Goal: Obtain resource: Download file/media

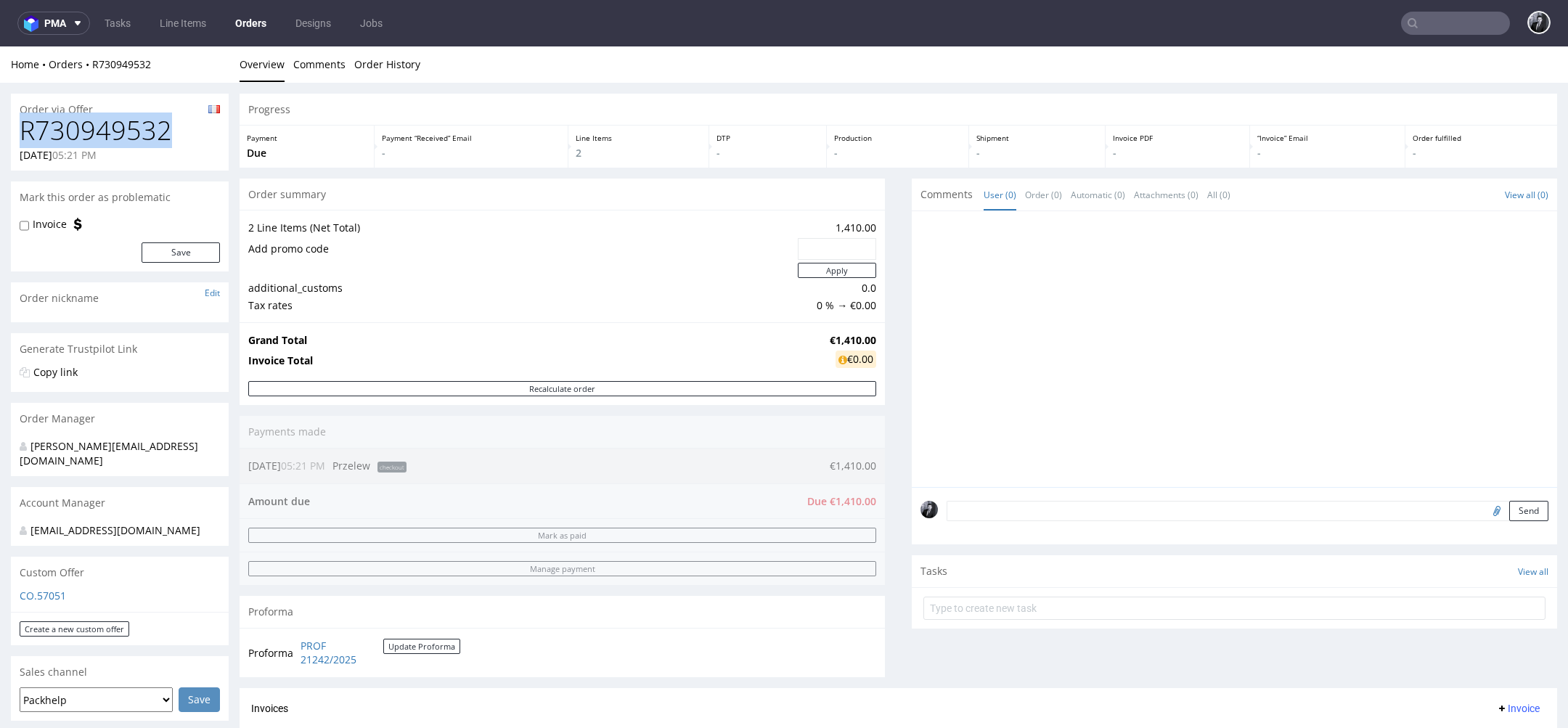
drag, startPoint x: 182, startPoint y: 135, endPoint x: 0, endPoint y: 135, distance: 182.0
copy h1 "R730949532"
drag, startPoint x: 810, startPoint y: 331, endPoint x: 860, endPoint y: 332, distance: 50.0
click at [860, 332] on tr "Grand Total €1,410.00" at bounding box center [562, 340] width 628 height 17
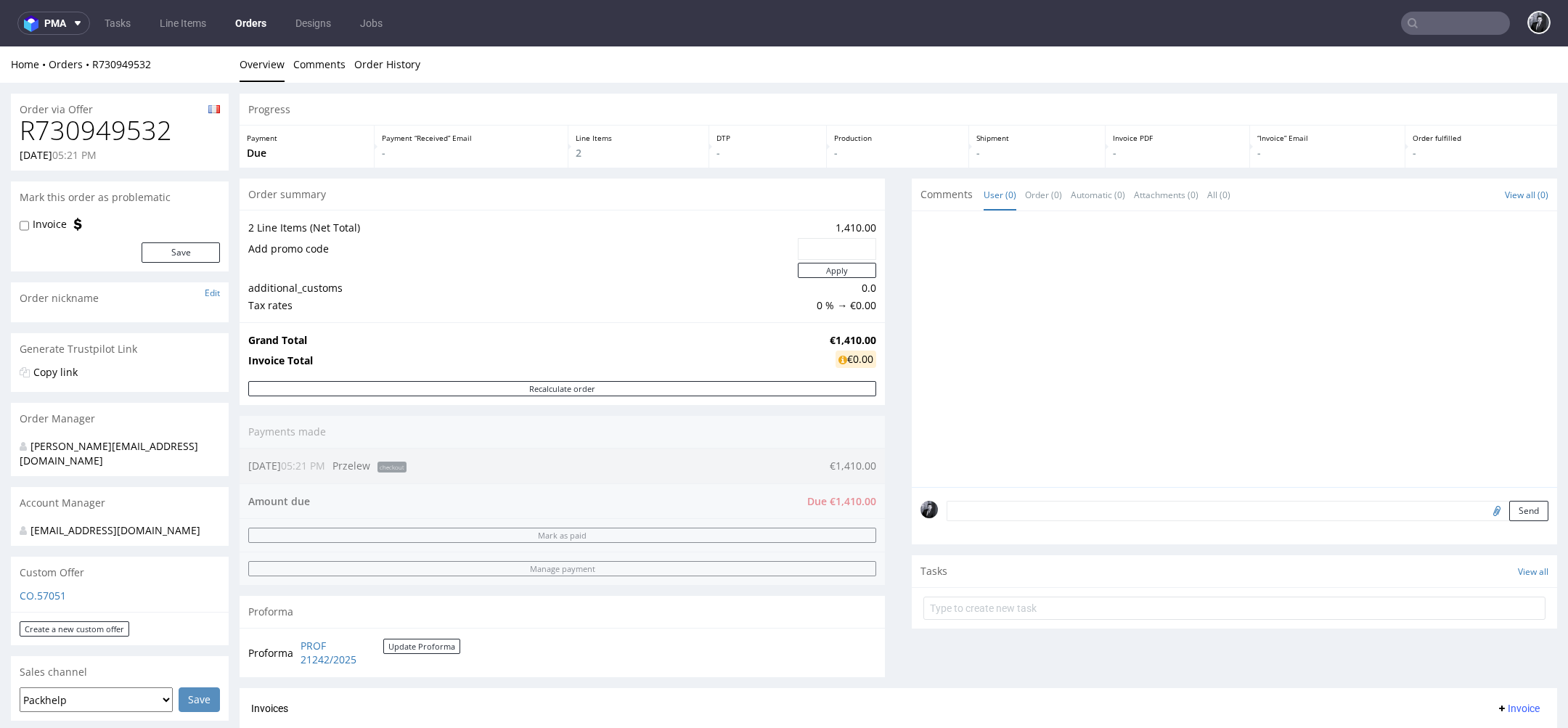
click at [860, 334] on strong "€1,410.00" at bounding box center [852, 340] width 47 height 14
click at [882, 338] on div "Progress Payment Due Payment “Received” Email - Line Items 2 DTP - Production -…" at bounding box center [898, 517] width 1317 height 846
drag, startPoint x: 864, startPoint y: 338, endPoint x: 797, endPoint y: 338, distance: 67.0
click at [797, 338] on tr "Grand Total €1,410.00" at bounding box center [562, 340] width 628 height 17
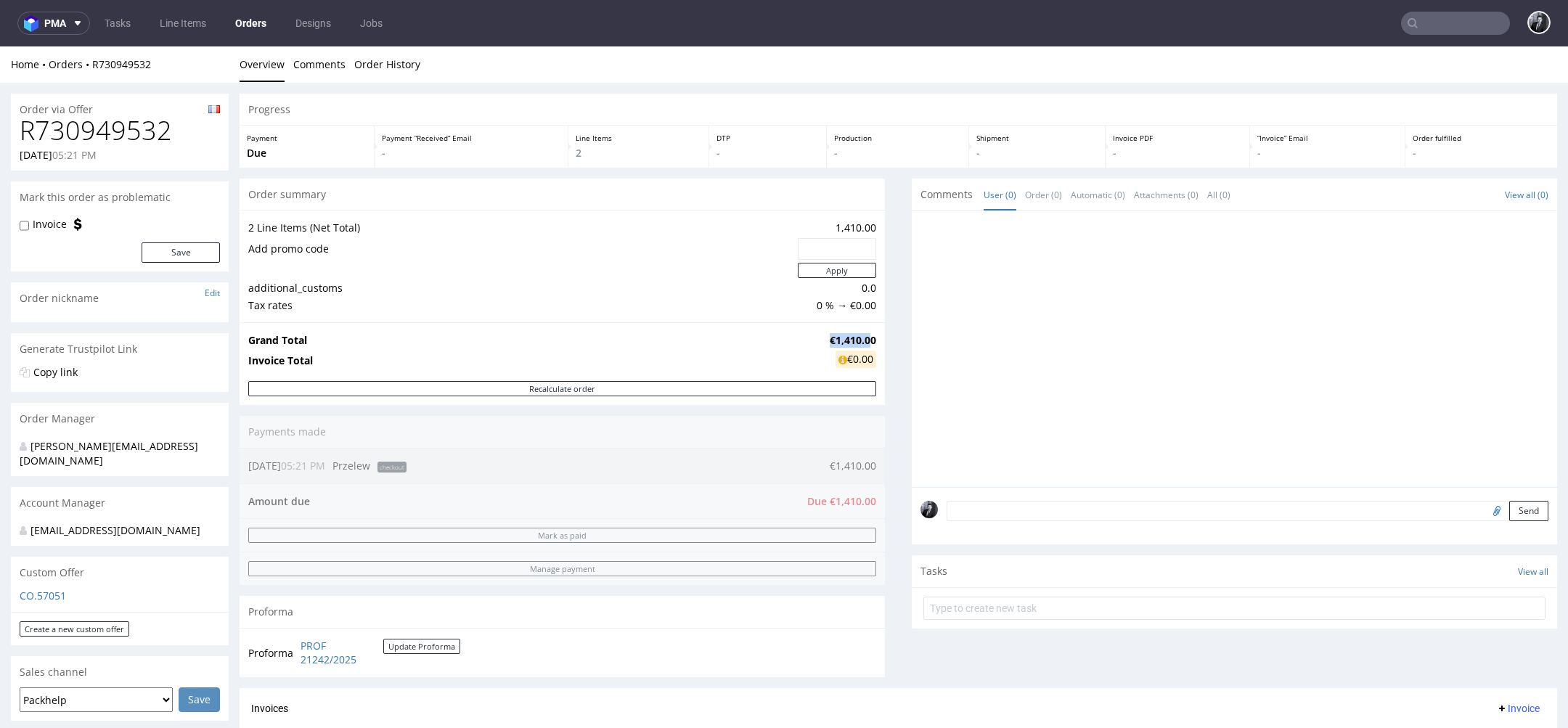
click at [797, 338] on td "Grand Total" at bounding box center [537, 340] width 578 height 17
drag, startPoint x: 870, startPoint y: 338, endPoint x: 816, endPoint y: 338, distance: 54.0
click at [816, 338] on div "Grand Total €1,410.00 Invoice Total €0.00" at bounding box center [562, 352] width 646 height 59
click at [826, 338] on td "€1,410.00" at bounding box center [851, 340] width 50 height 17
drag, startPoint x: 816, startPoint y: 338, endPoint x: 864, endPoint y: 337, distance: 48.0
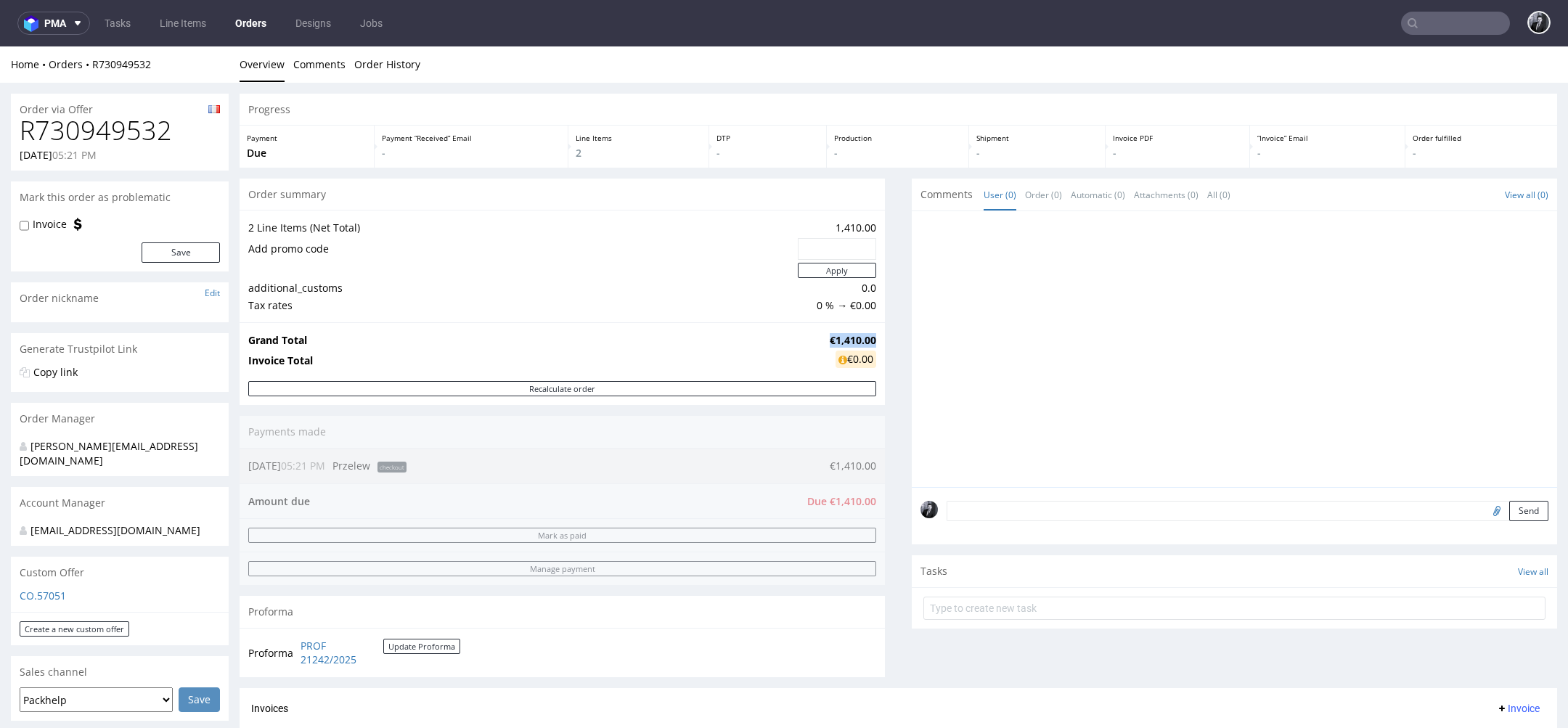
click at [864, 337] on td "€1,410.00" at bounding box center [851, 340] width 50 height 17
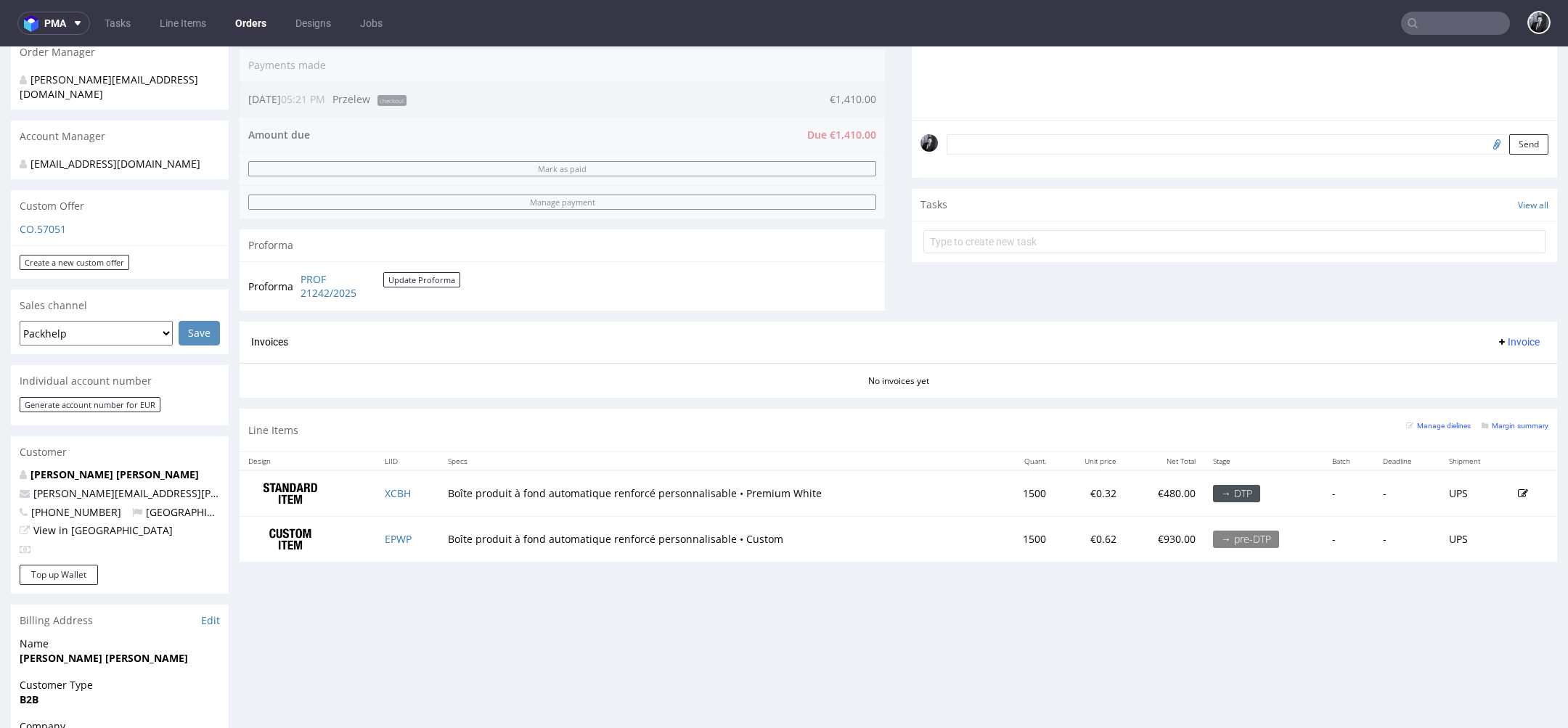
scroll to position [473, 0]
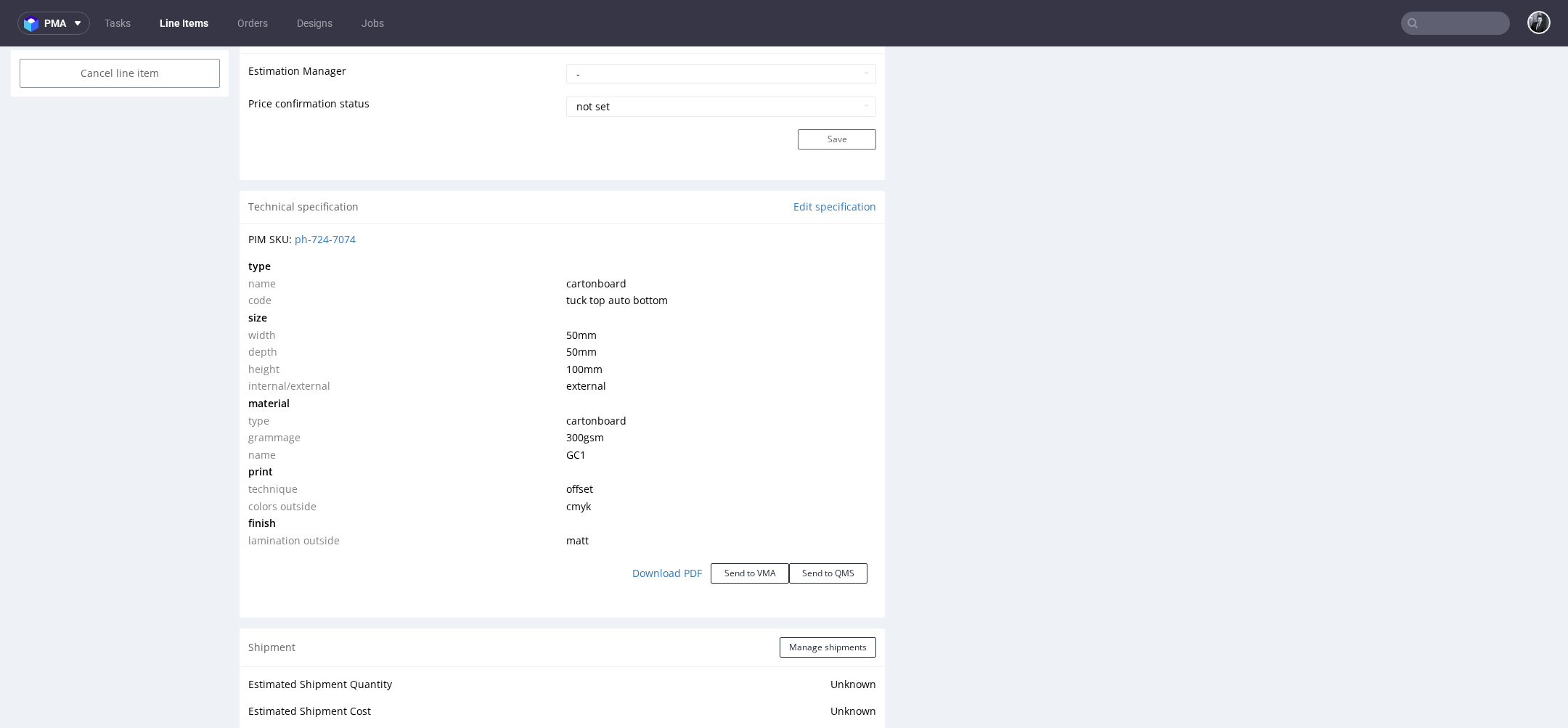
scroll to position [1194, 0]
click at [646, 567] on link "Download PDF" at bounding box center [667, 570] width 87 height 32
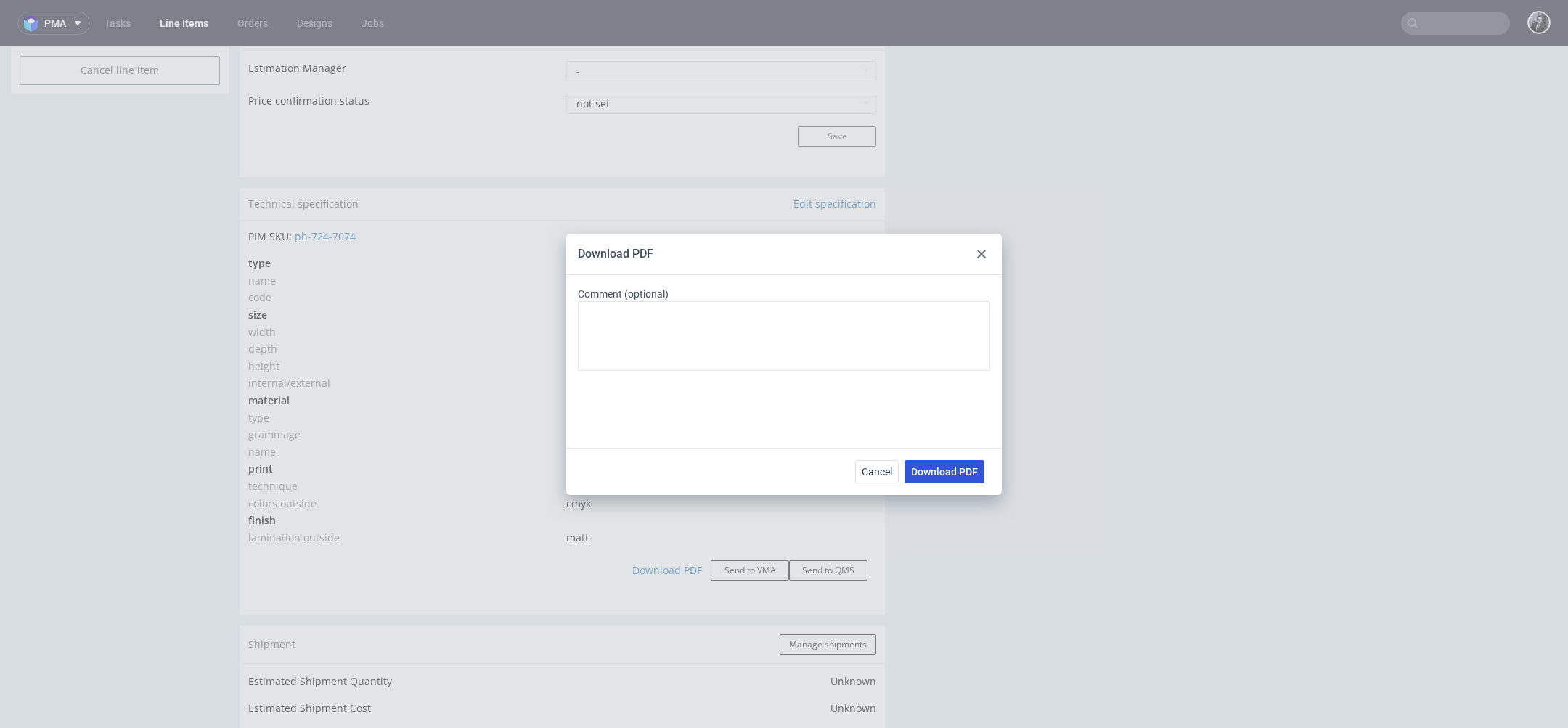
click at [931, 475] on span "Download PDF" at bounding box center [944, 472] width 67 height 10
click at [444, 225] on div "Download PDF Comment (optional) Cancel Download PDF" at bounding box center [784, 364] width 1568 height 728
click at [988, 253] on div at bounding box center [981, 254] width 17 height 17
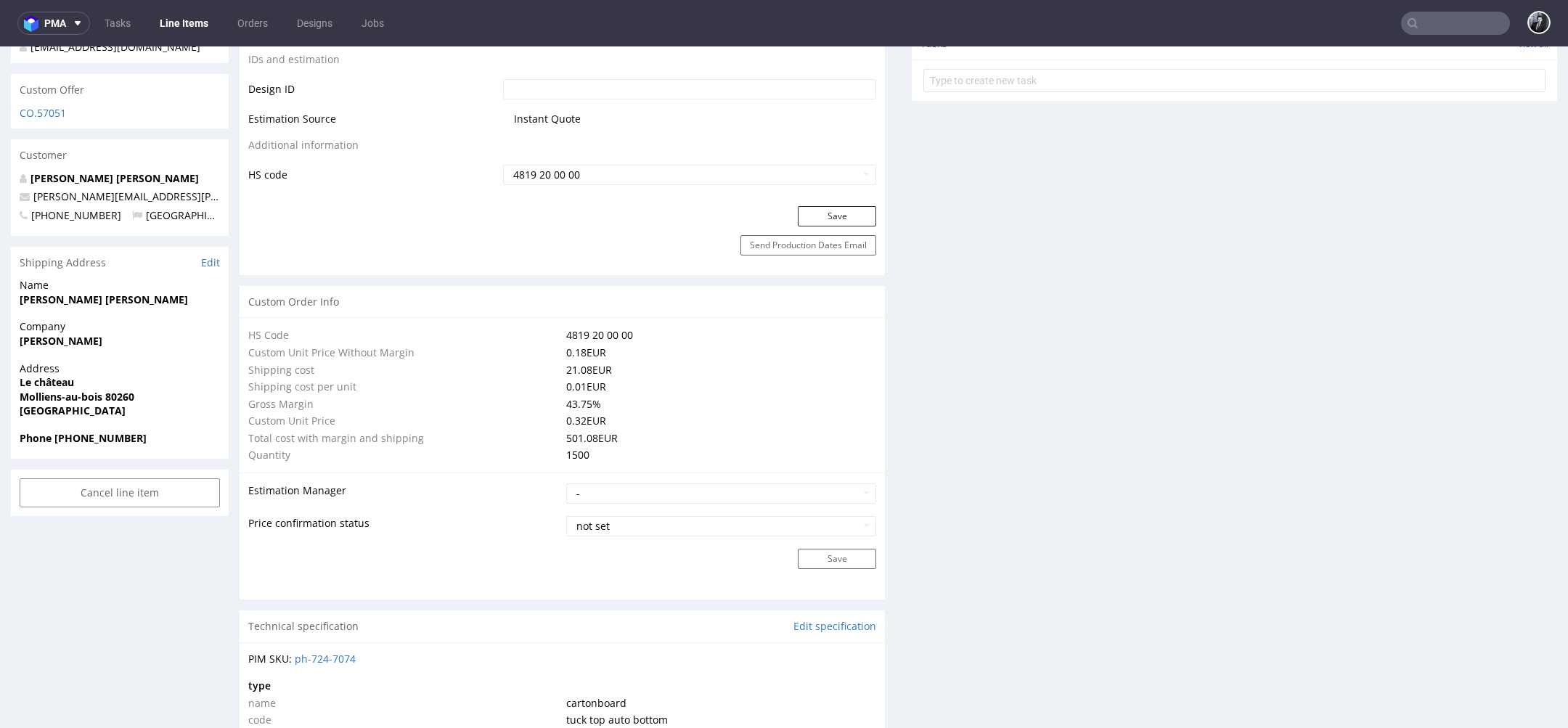
scroll to position [30, 0]
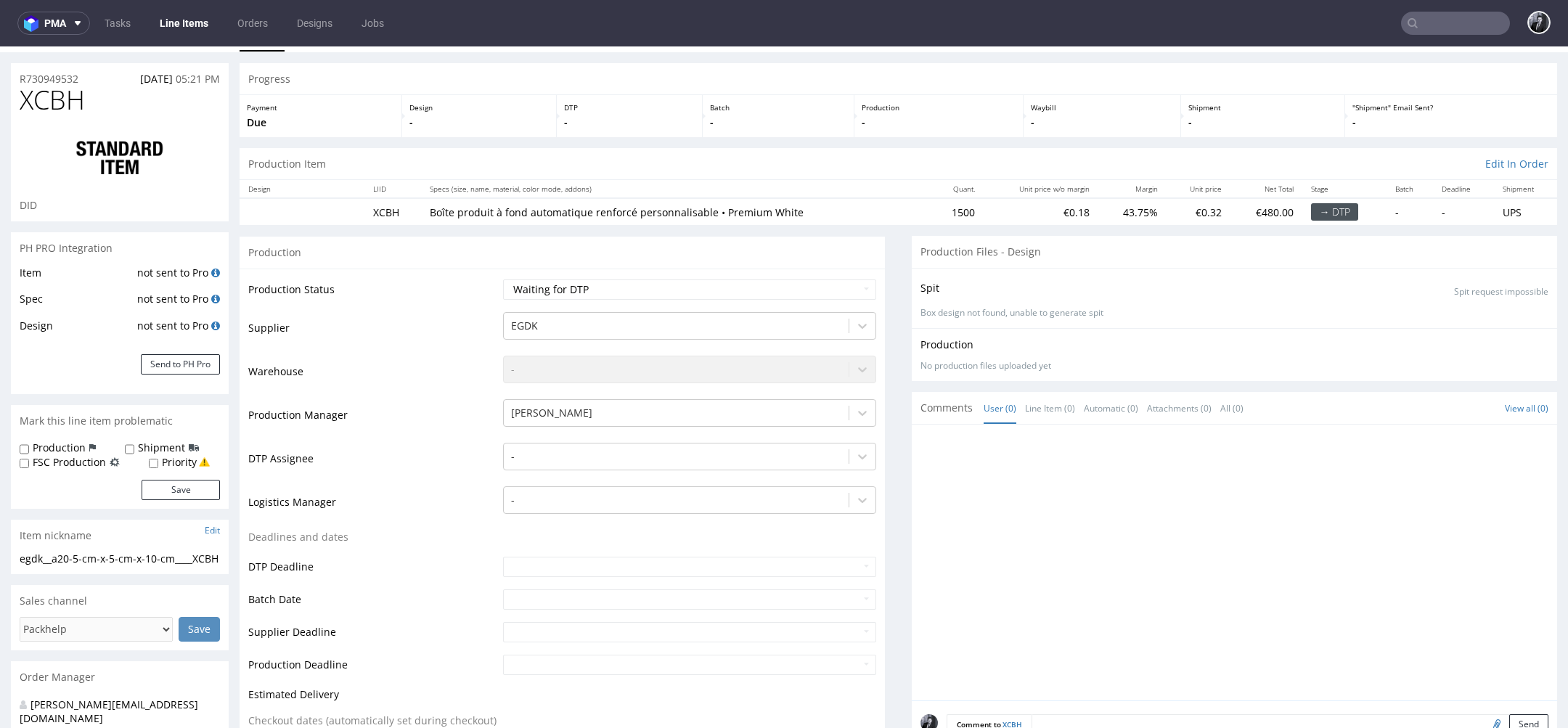
click at [184, 11] on link "Line Items" at bounding box center [184, 23] width 66 height 23
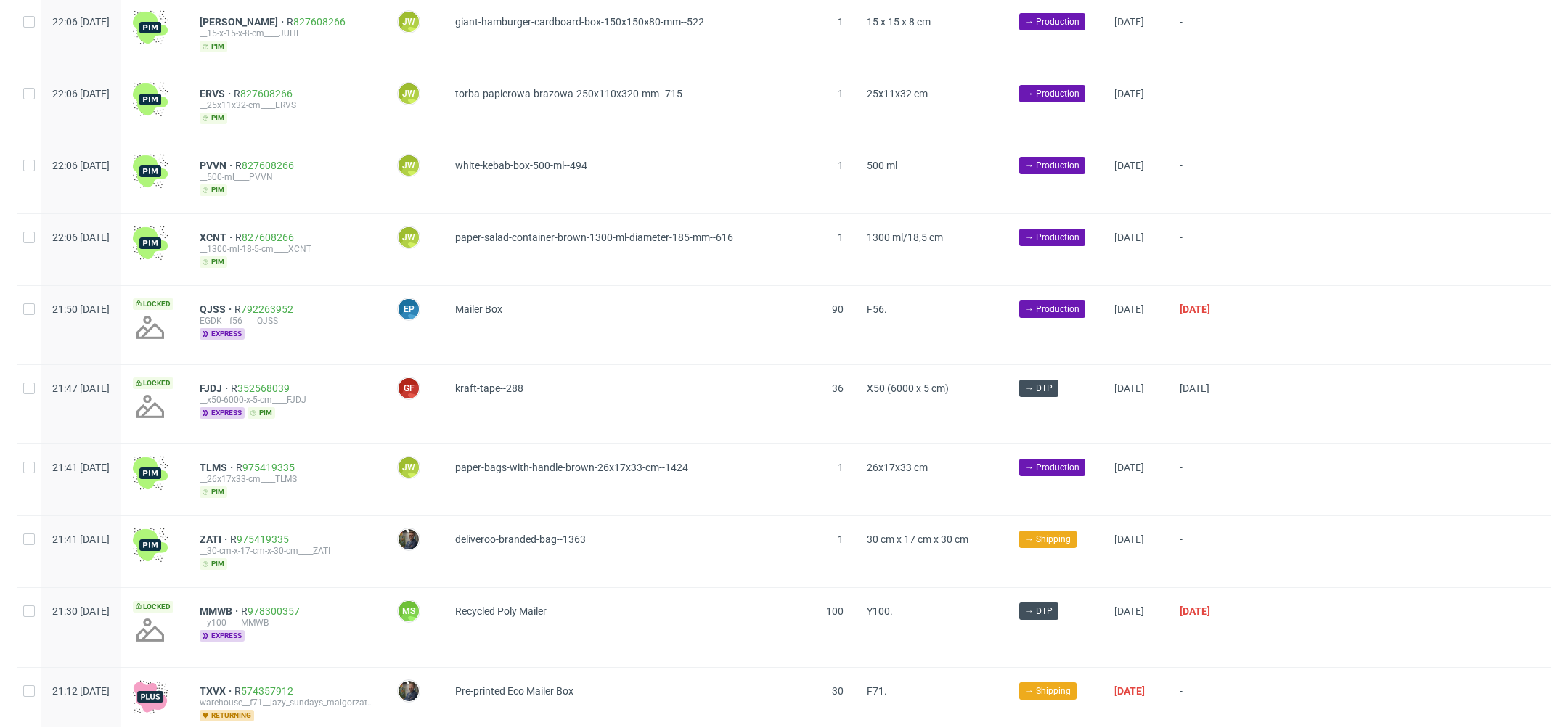
scroll to position [1670, 0]
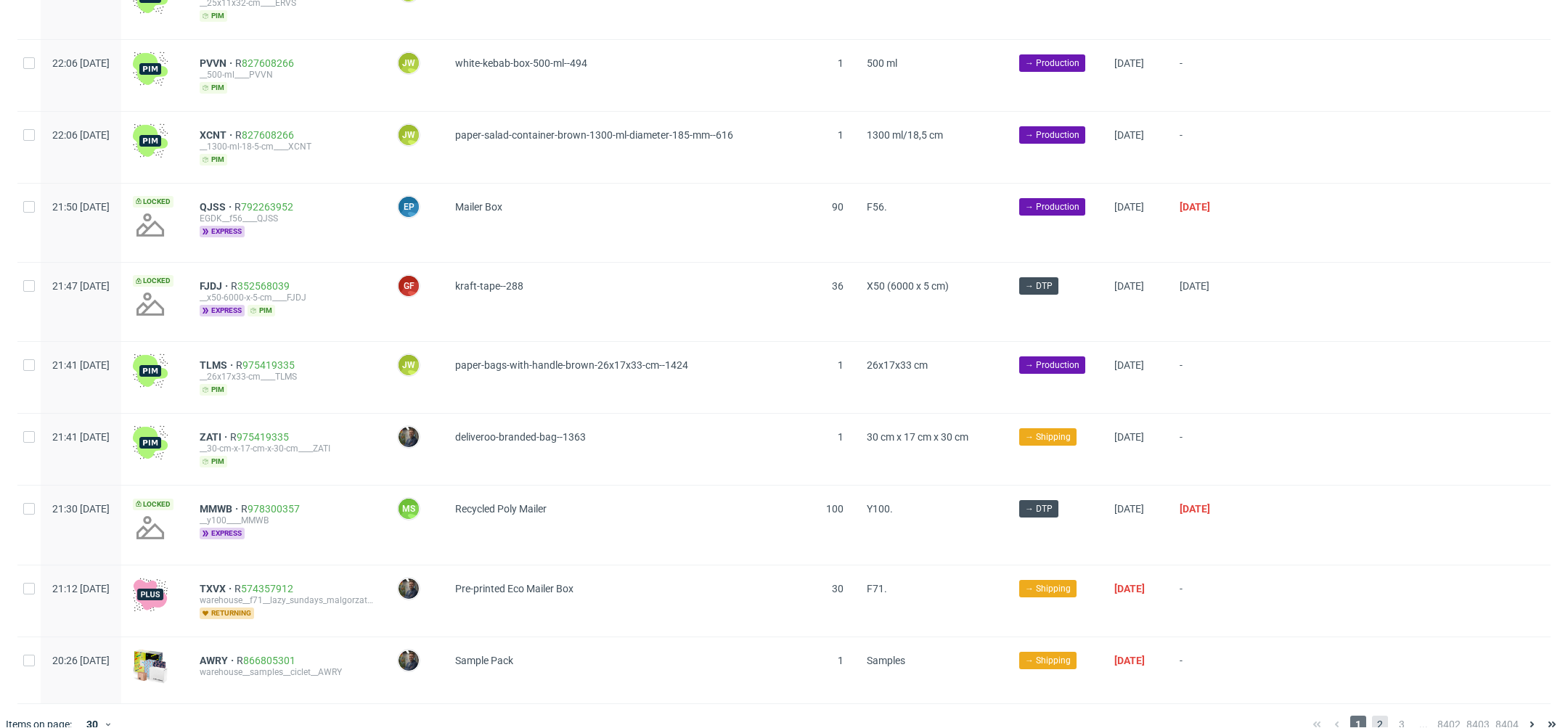
click at [1372, 716] on span "2" at bounding box center [1380, 724] width 16 height 17
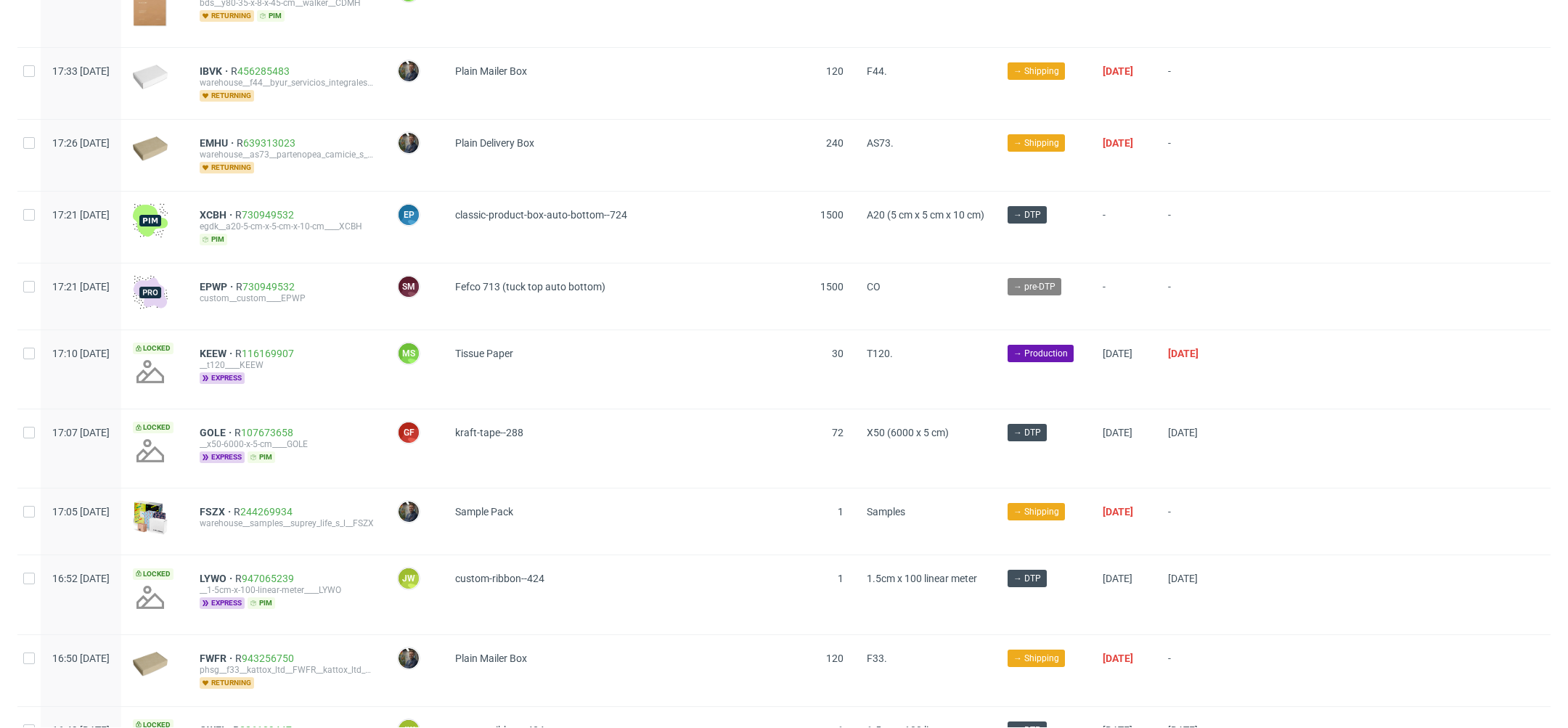
scroll to position [1021, 0]
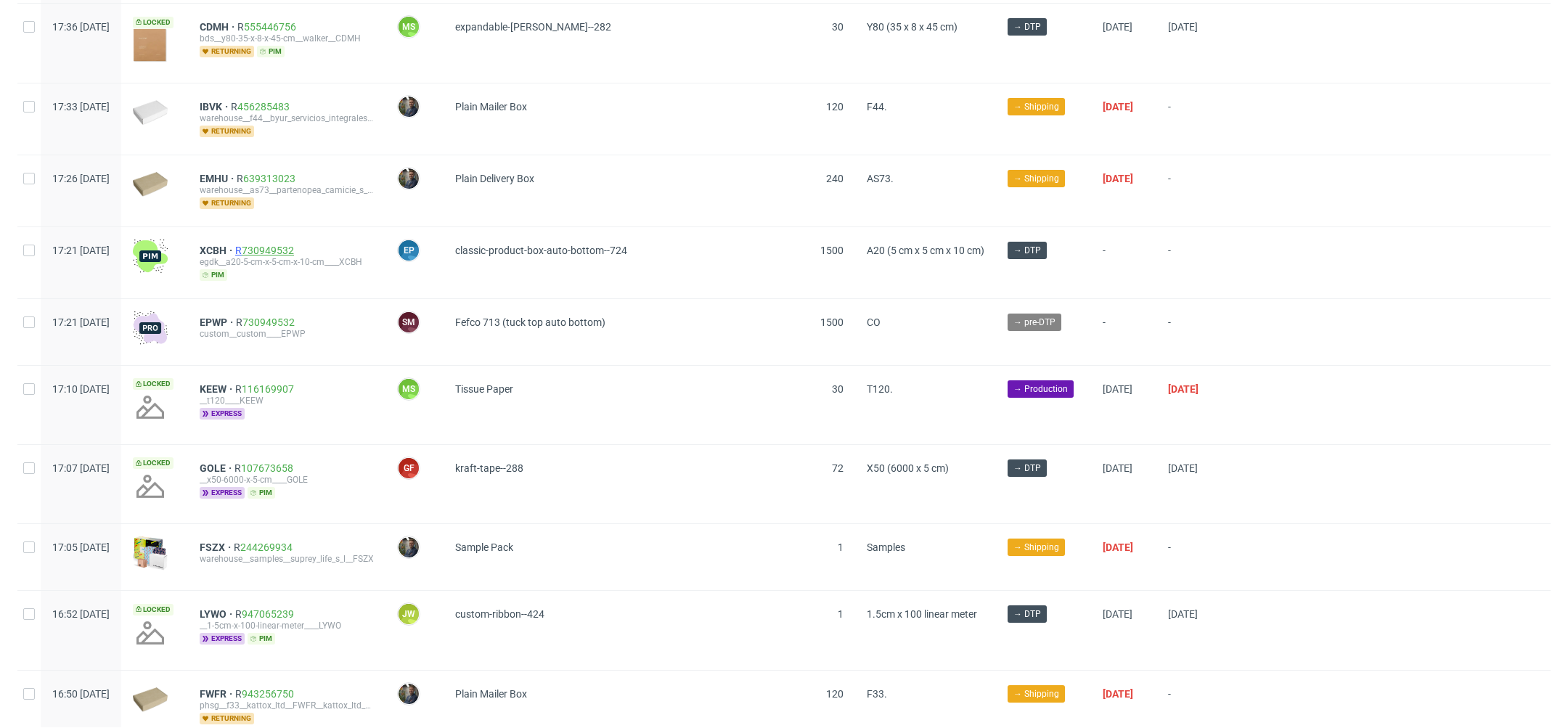
click at [288, 245] on link "730949532" at bounding box center [268, 251] width 52 height 11
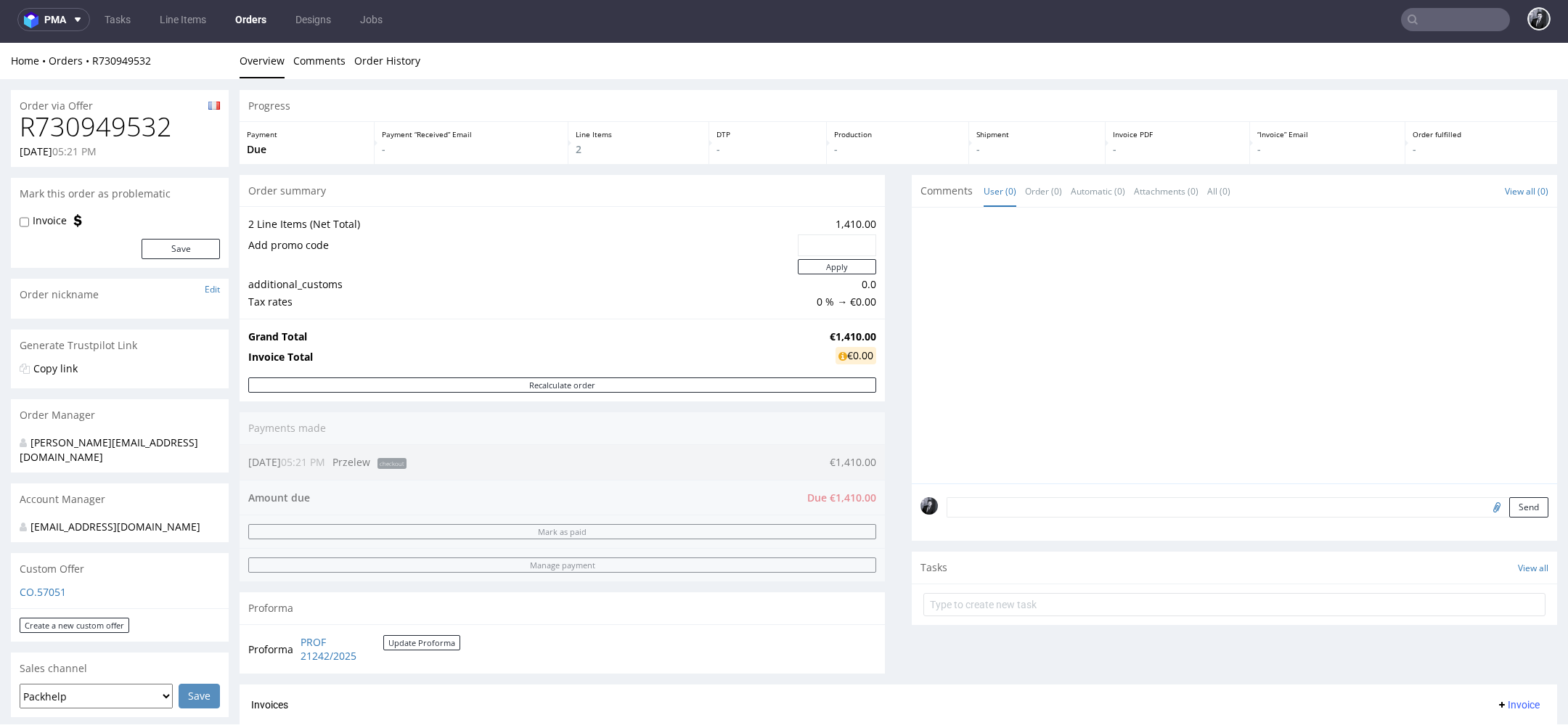
scroll to position [738, 0]
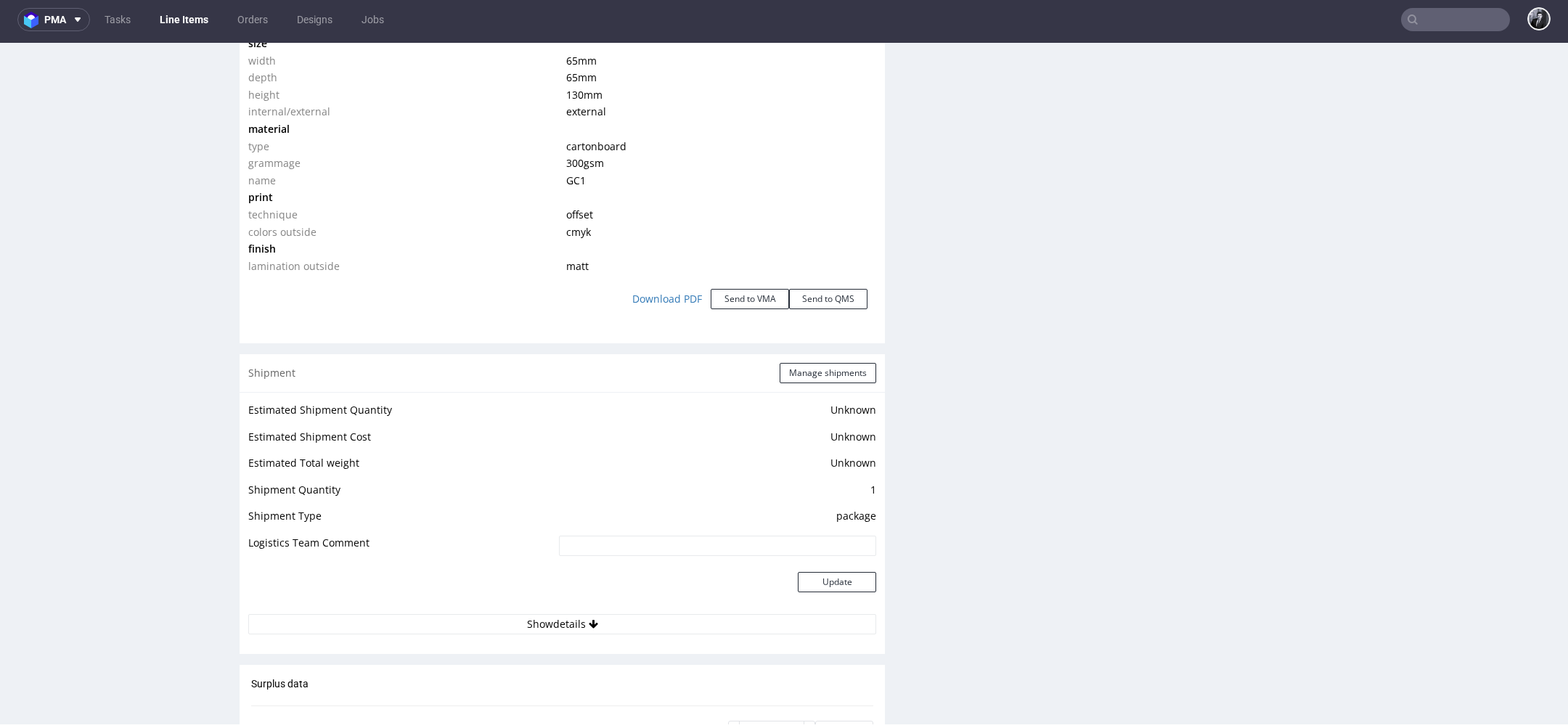
scroll to position [1456, 0]
click at [669, 303] on link "Download PDF" at bounding box center [667, 305] width 87 height 32
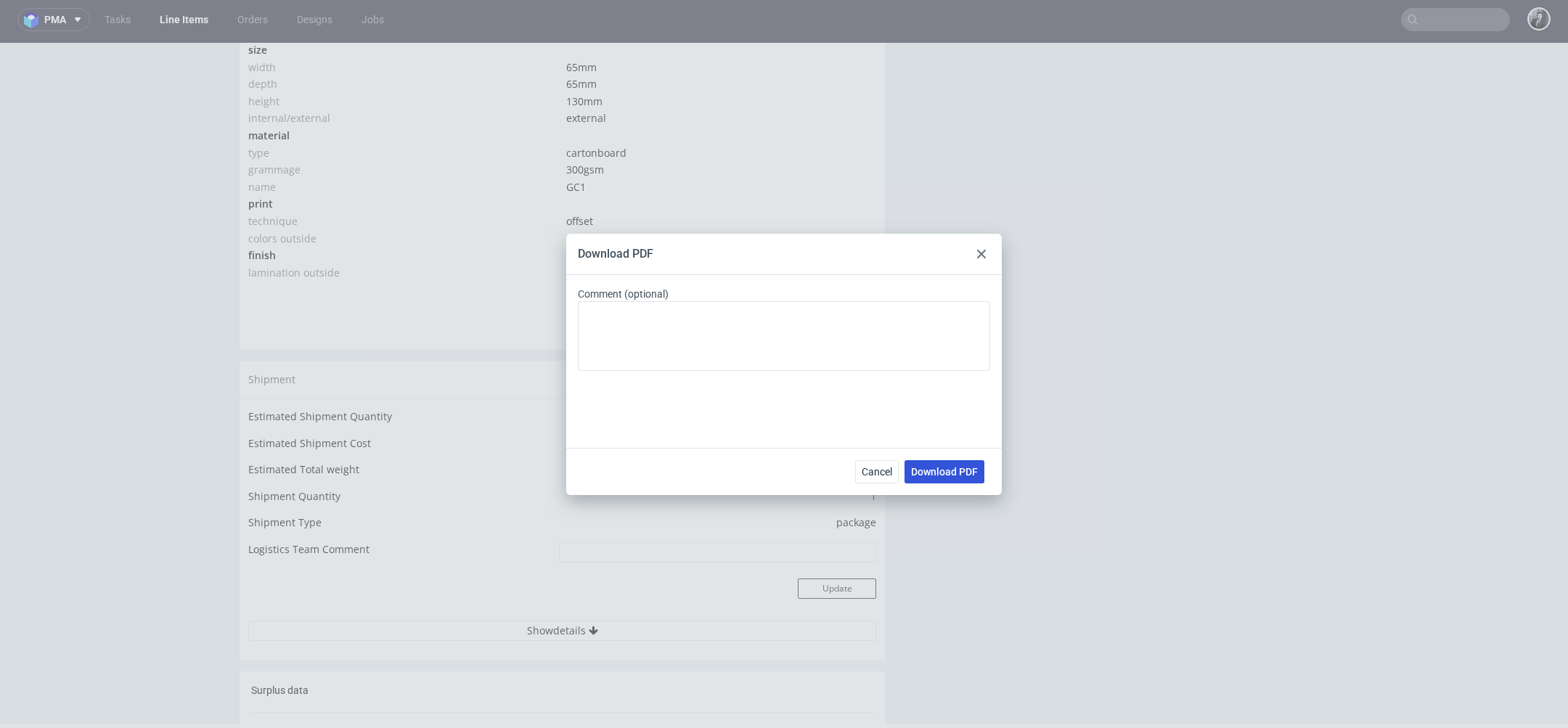
click at [961, 477] on button "Download PDF" at bounding box center [944, 472] width 80 height 23
click at [1138, 396] on div "Download PDF Comment (optional) Cancel Download PDF" at bounding box center [784, 364] width 1568 height 728
